Goal: Register for event/course

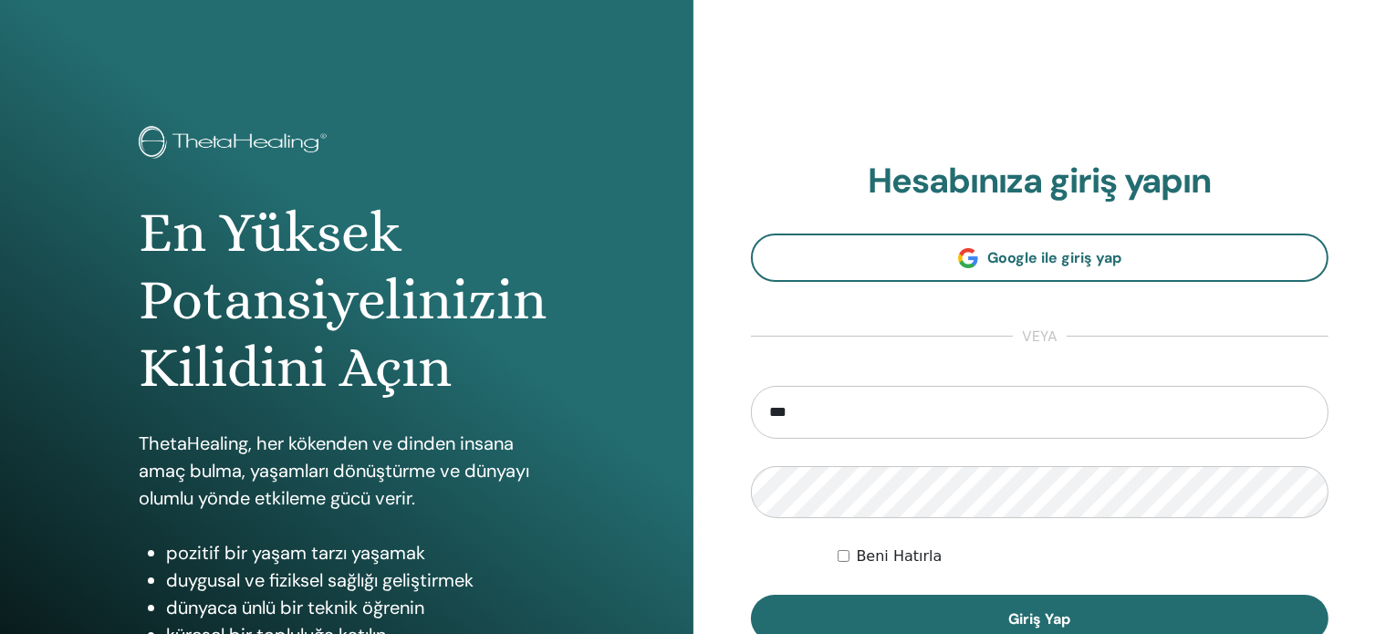
type input "**********"
click at [751, 595] on button "Giriş Yap" at bounding box center [1040, 618] width 579 height 47
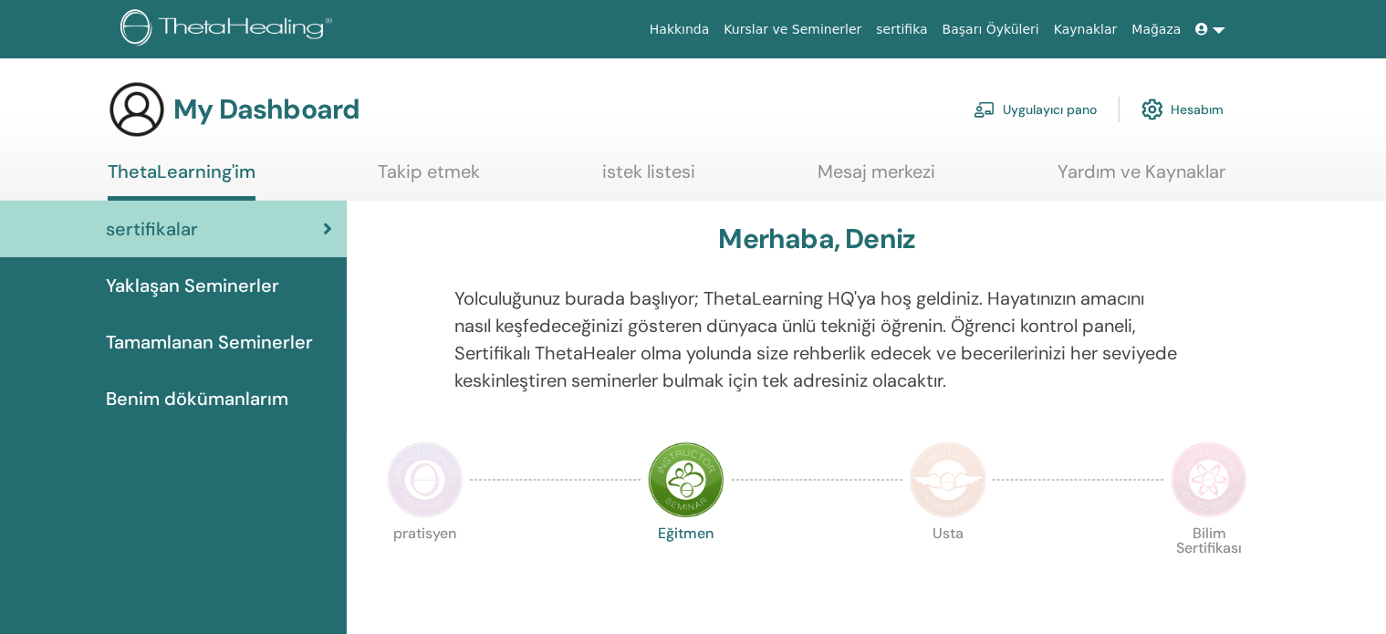
click at [210, 277] on span "Yaklaşan Seminerler" at bounding box center [192, 285] width 173 height 27
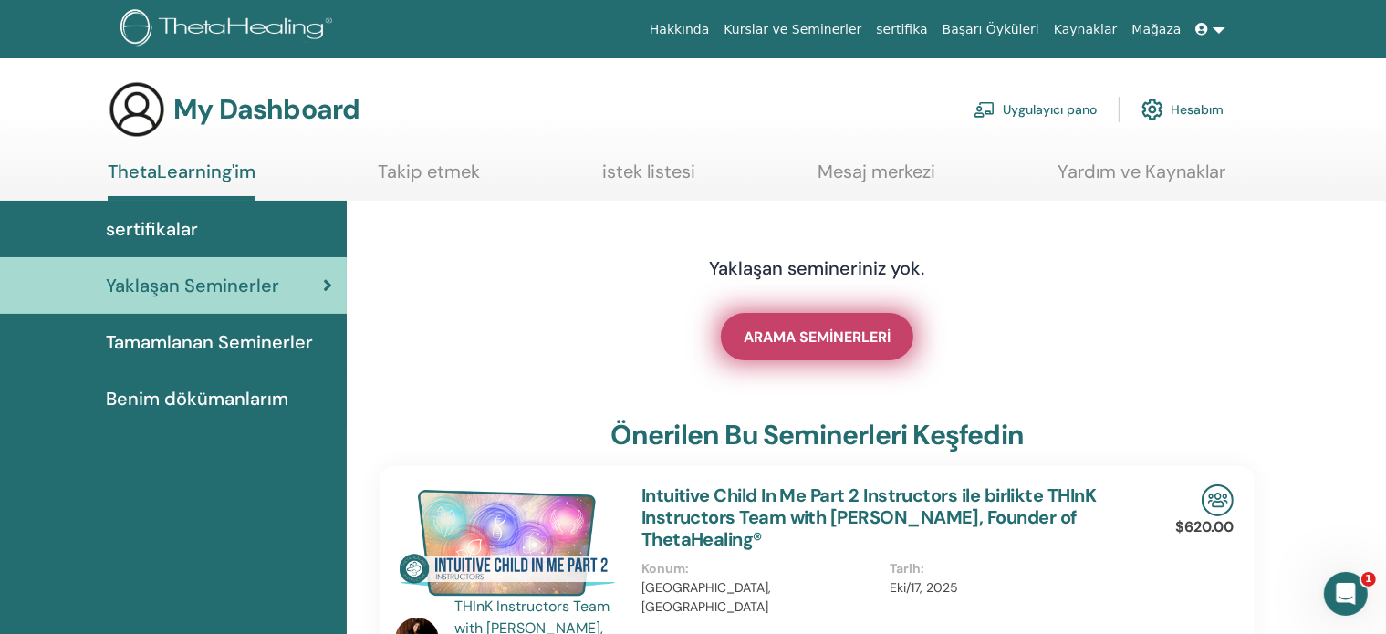
click at [836, 328] on span "ARAMA SEMİNERLERİ" at bounding box center [817, 337] width 147 height 19
